Goal: Information Seeking & Learning: Understand process/instructions

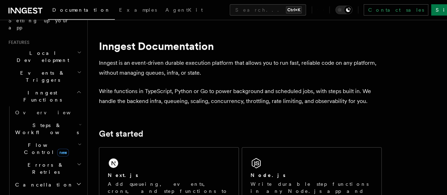
scroll to position [140, 0]
click at [39, 121] on span "Steps & Workflows" at bounding box center [45, 128] width 66 height 14
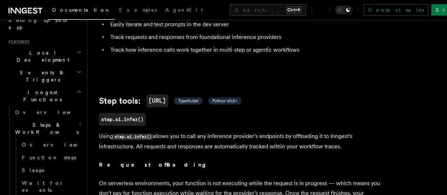
scroll to position [201, 0]
click at [88, 105] on icon at bounding box center [87, 101] width 7 height 7
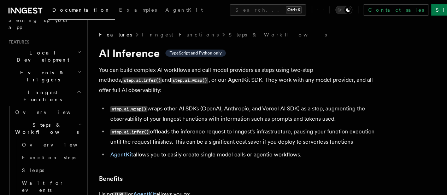
scroll to position [1, 0]
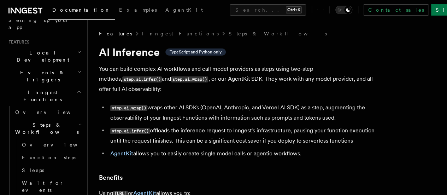
copy li "step.ai.wrap() wraps other AI SDKs (OpenAI, Anthropic, and Vercel AI SDK) as a …"
drag, startPoint x: 147, startPoint y: 127, endPoint x: 151, endPoint y: 89, distance: 39.0
click at [156, 120] on li "step.ai.wrap() wraps other AI SDKs (OpenAI, Anthropic, and Vercel AI SDK) as a …" at bounding box center [244, 112] width 273 height 20
drag, startPoint x: 144, startPoint y: 128, endPoint x: 112, endPoint y: 107, distance: 38.9
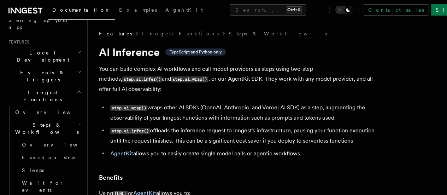
click at [112, 107] on li "step.ai.wrap() wraps other AI SDKs (OpenAI, Anthropic, and Vercel AI SDK) as a …" at bounding box center [244, 112] width 273 height 20
copy li "step.ai.wrap() wraps other AI SDKs (OpenAI, Anthropic, and Vercel AI SDK) as a …"
click at [193, 115] on li "step.ai.wrap() wraps other AI SDKs (OpenAI, Anthropic, and Vercel AI SDK) as a …" at bounding box center [244, 112] width 273 height 20
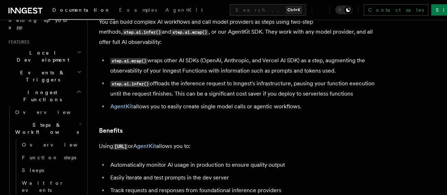
scroll to position [48, 0]
drag, startPoint x: 138, startPoint y: 110, endPoint x: 110, endPoint y: 93, distance: 32.9
click at [110, 93] on li "step.ai.infer() offloads the inference request to Inngest's infrastructure, pau…" at bounding box center [244, 88] width 273 height 20
copy li "step.ai.infer() offloads the inference request to Inngest's infrastructure, pau…"
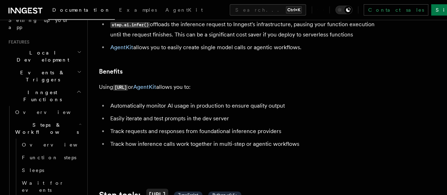
scroll to position [115, 0]
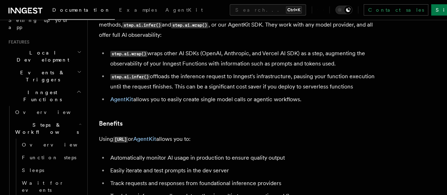
scroll to position [0, 0]
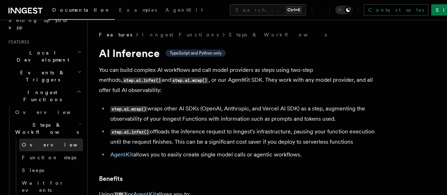
click at [39, 142] on span "Overview" at bounding box center [58, 145] width 73 height 6
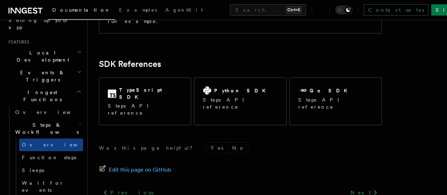
scroll to position [836, 0]
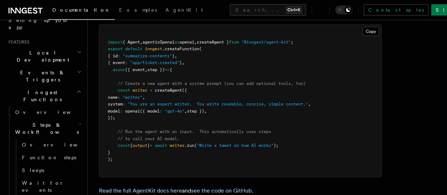
scroll to position [2148, 0]
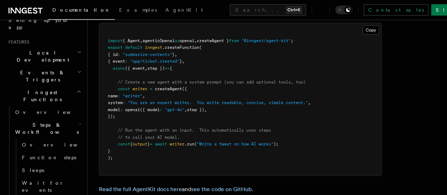
click at [111, 43] on span "import" at bounding box center [115, 40] width 15 height 5
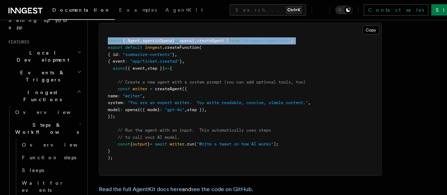
click at [111, 43] on span "import" at bounding box center [115, 40] width 15 height 5
copy code "import { Agent , agenticOpenai as openai , createAgent } from "@inngest/agent-k…"
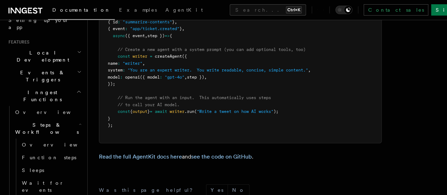
scroll to position [2183, 0]
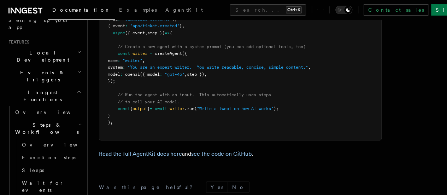
drag, startPoint x: 128, startPoint y: 112, endPoint x: 116, endPoint y: 86, distance: 28.1
click at [116, 86] on pre "import { Agent , agenticOpenai as openai , createAgent } from "@inngest/agent-k…" at bounding box center [240, 64] width 282 height 152
copy code "const writer = createAgent ({ name : "writer" , system : "You are an expert wri…"
click at [103, 94] on pre "import { Agent , agenticOpenai as openai , createAgent } from "@inngest/agent-k…" at bounding box center [240, 64] width 282 height 152
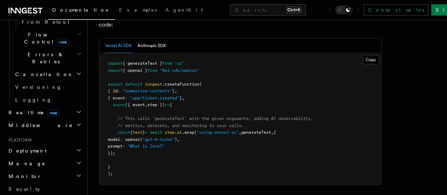
scroll to position [740, 0]
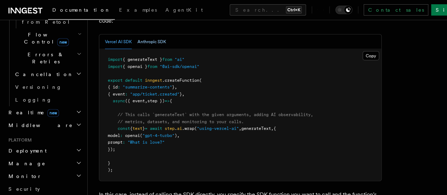
click at [150, 47] on button "Anthropic SDK" at bounding box center [151, 42] width 29 height 14
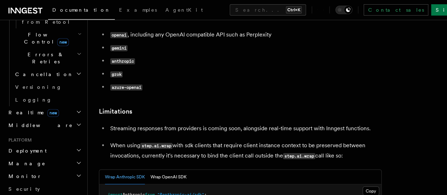
scroll to position [974, 0]
click at [114, 65] on code "anthropic" at bounding box center [122, 62] width 25 height 6
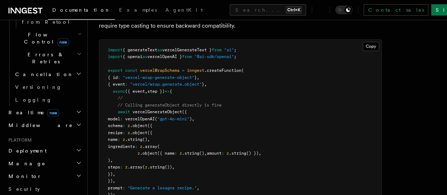
scroll to position [1737, 0]
